Goal: Task Accomplishment & Management: Use online tool/utility

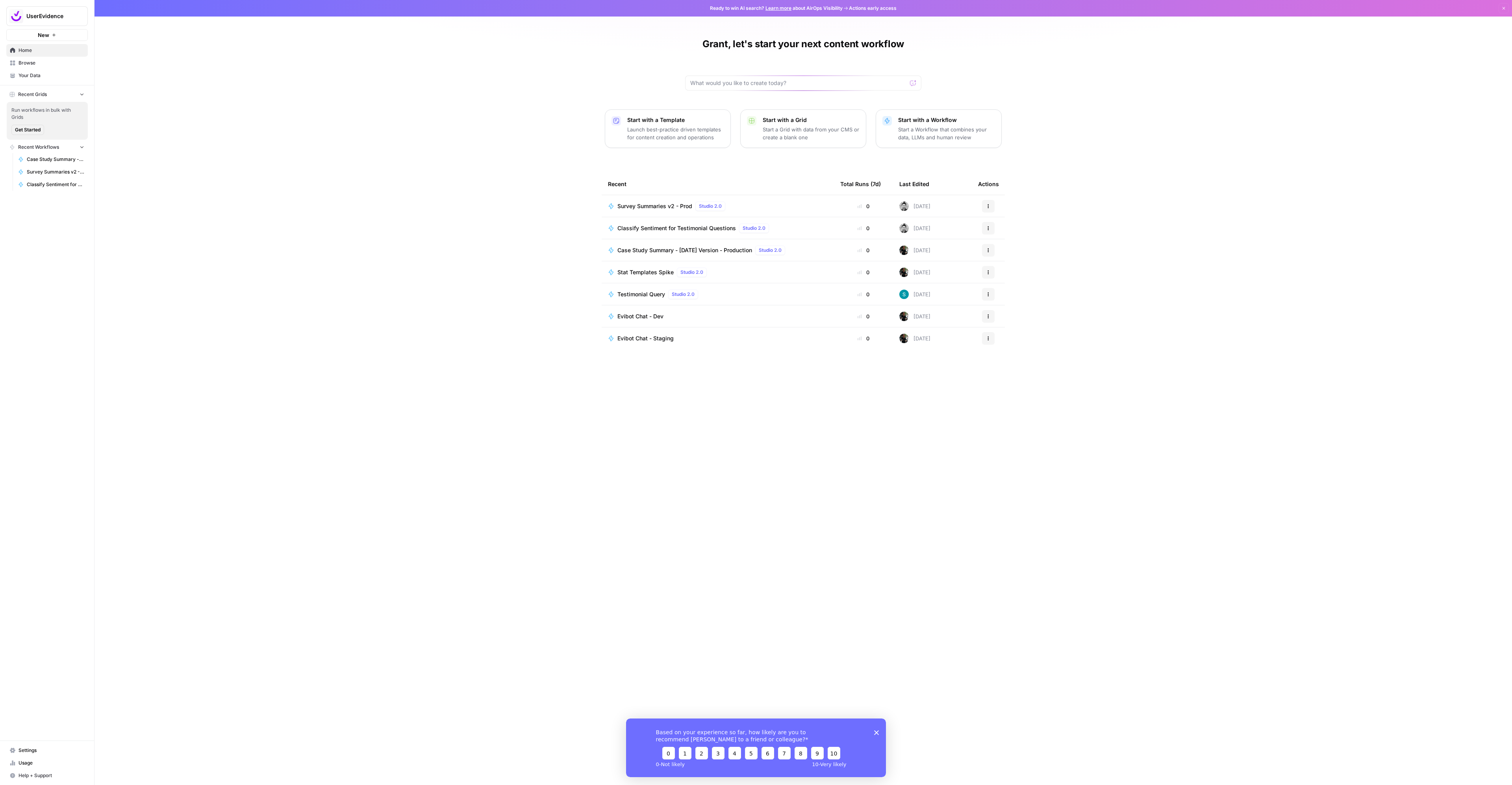
click at [53, 63] on span "Browse" at bounding box center [52, 63] width 66 height 7
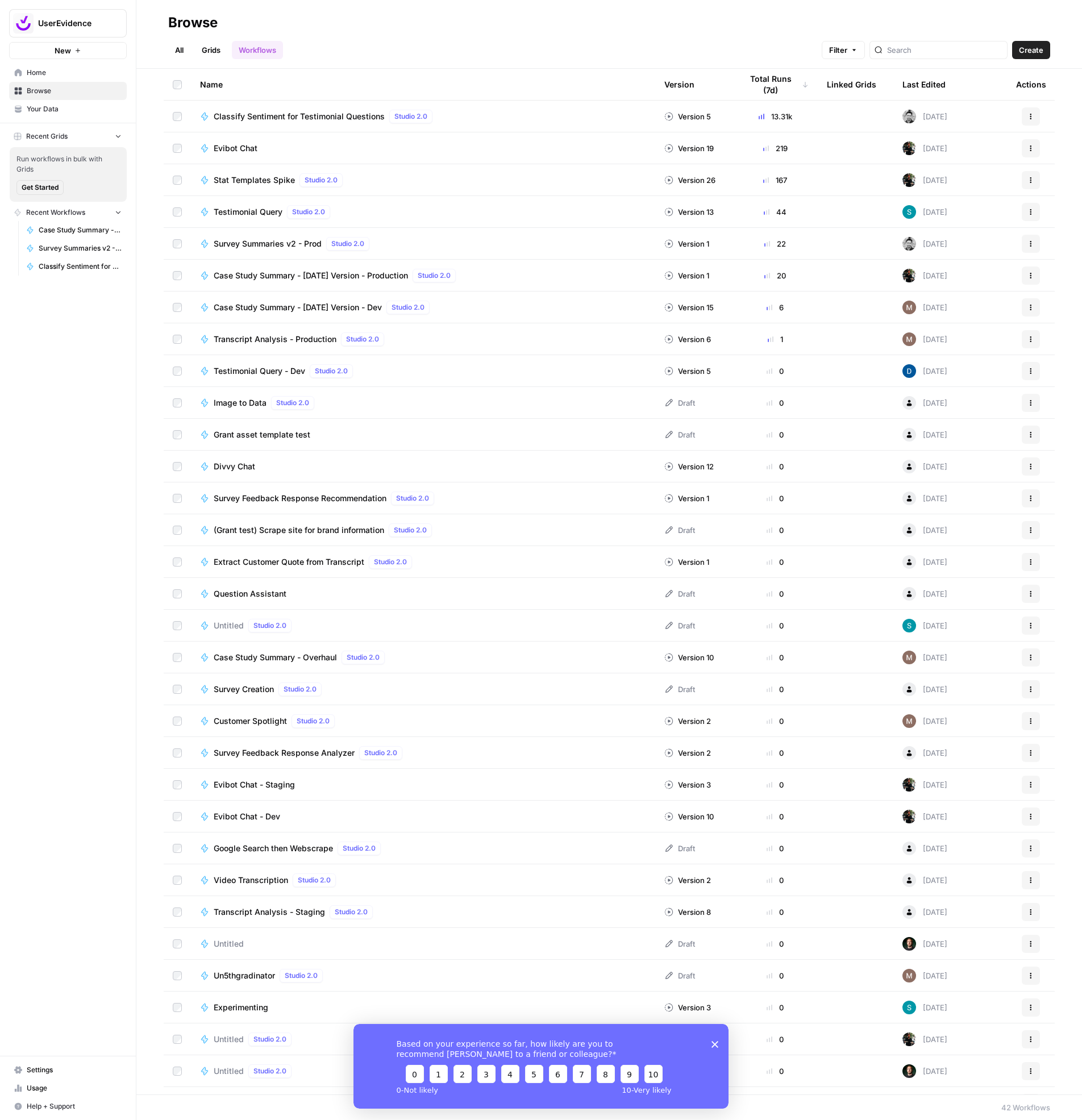
click at [280, 116] on span "Classify Sentiment for Testimonial Questions" at bounding box center [299, 116] width 171 height 11
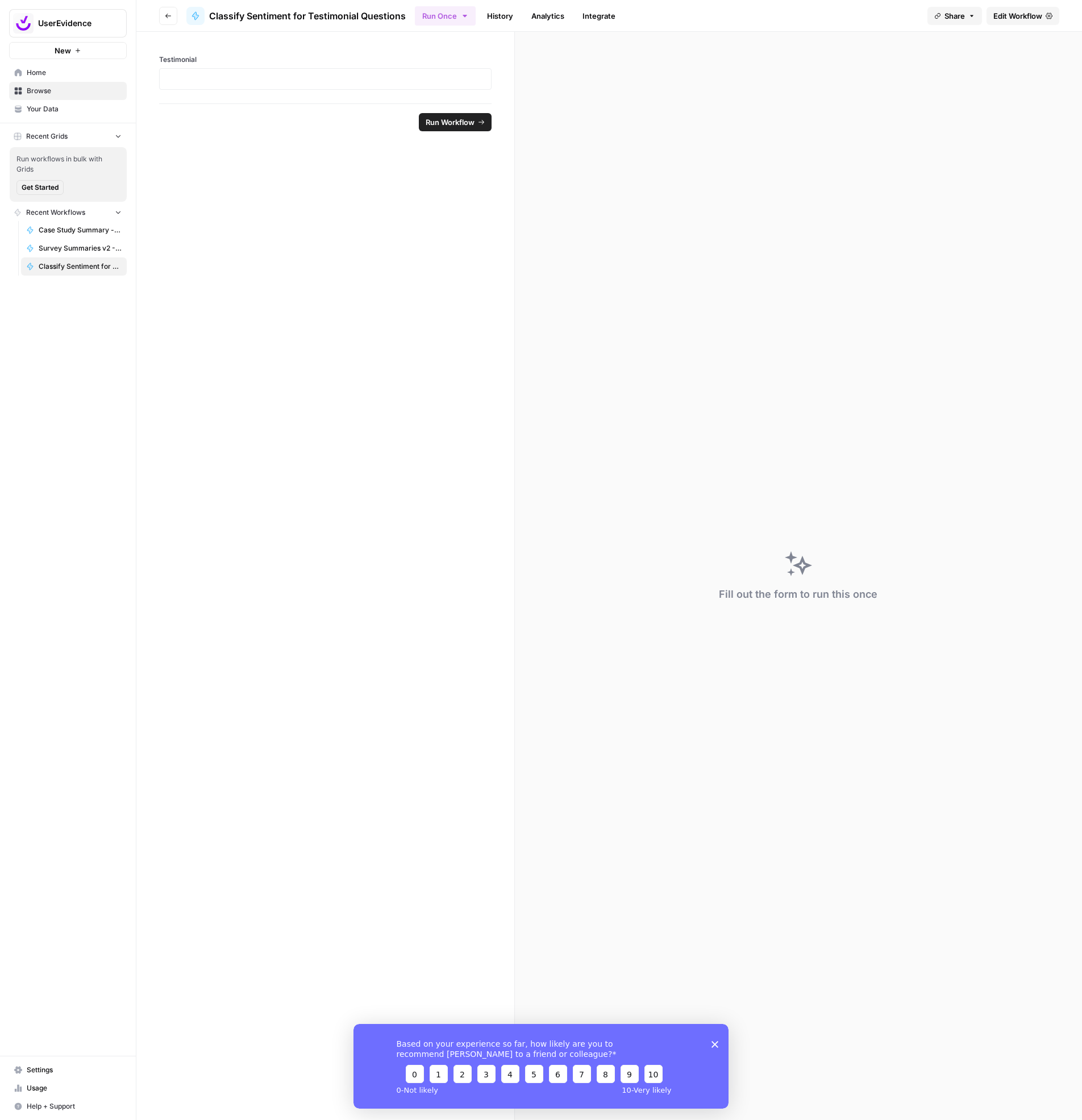
click at [1046, 24] on link "Edit Workflow" at bounding box center [1024, 15] width 73 height 18
